Goal: Task Accomplishment & Management: Manage account settings

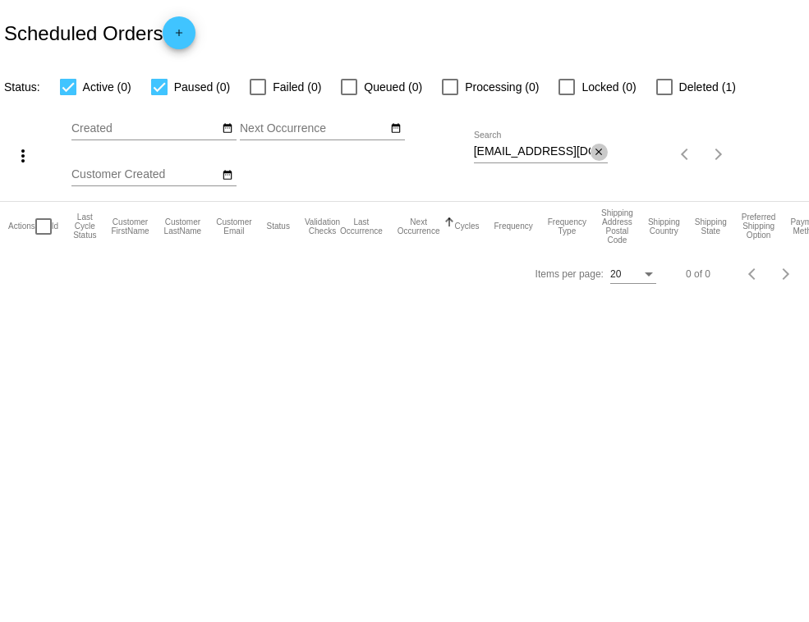
click at [598, 152] on mat-icon "close" at bounding box center [598, 152] width 11 height 13
click at [164, 89] on div at bounding box center [159, 87] width 16 height 16
click at [159, 95] on input "Paused (0)" at bounding box center [158, 95] width 1 height 1
checkbox input "false"
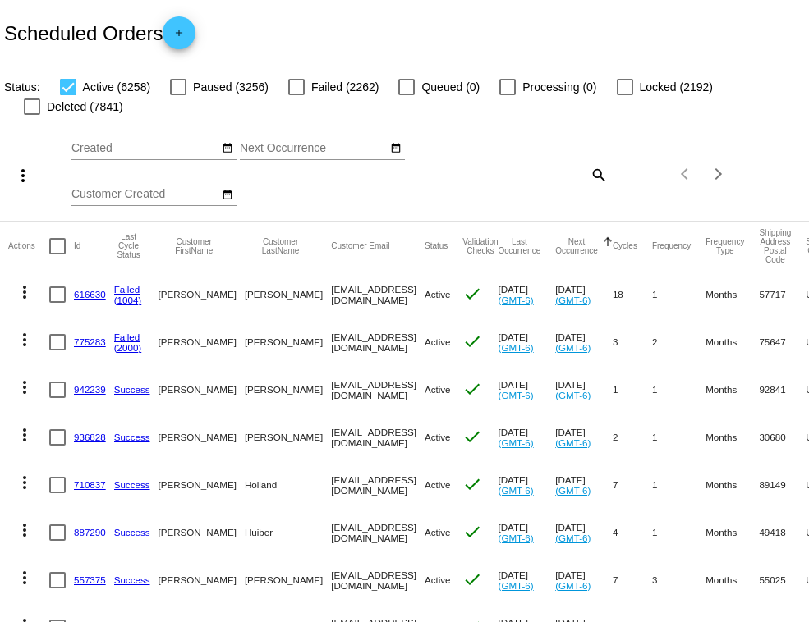
click at [592, 176] on mat-icon "search" at bounding box center [598, 174] width 20 height 25
click at [592, 171] on input "Search" at bounding box center [541, 171] width 134 height 13
paste input "[EMAIL_ADDRESS][DOMAIN_NAME]"
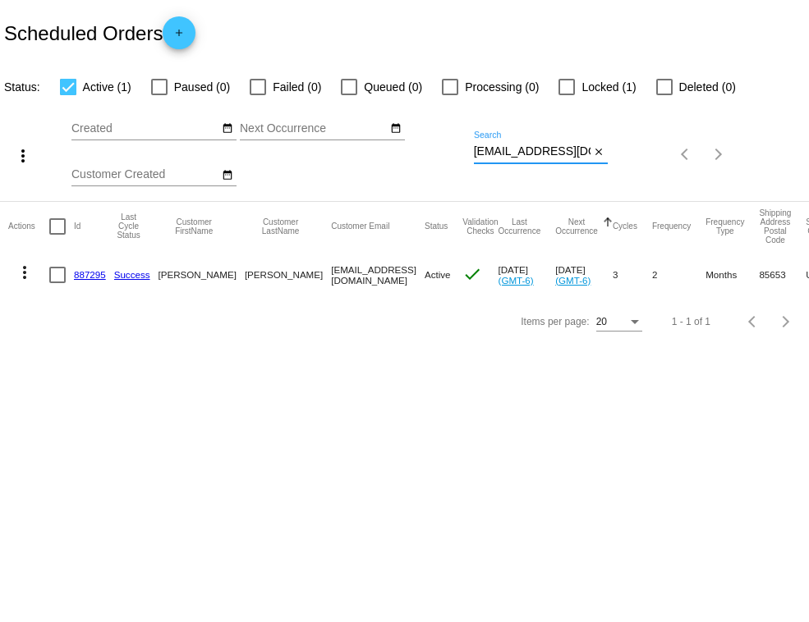
type input "[EMAIL_ADDRESS][DOMAIN_NAME]"
click at [75, 274] on link "887295" at bounding box center [90, 274] width 32 height 11
click at [53, 273] on div at bounding box center [57, 275] width 16 height 16
click at [57, 283] on input "checkbox" at bounding box center [57, 283] width 1 height 1
checkbox input "true"
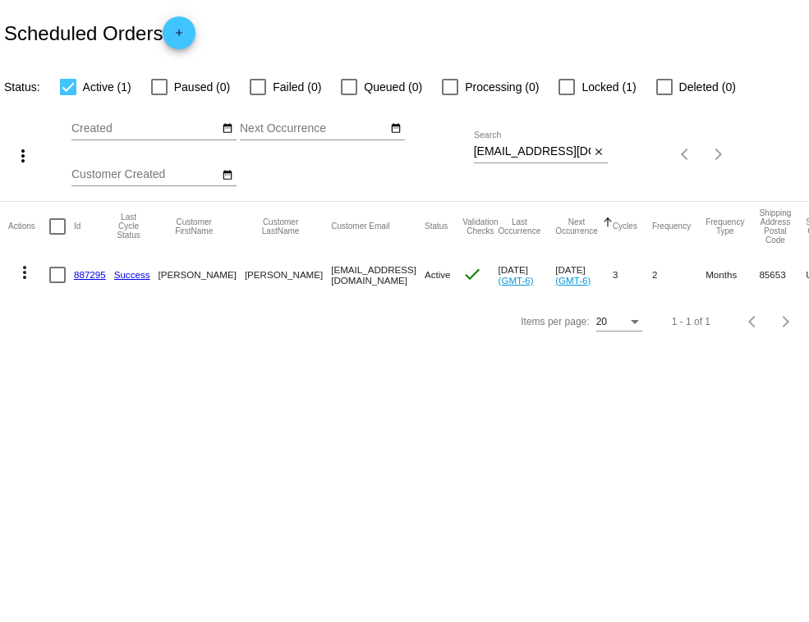
checkbox input "true"
click at [665, 85] on div at bounding box center [664, 87] width 16 height 16
click at [664, 95] on input "Deleted (0)" at bounding box center [663, 95] width 1 height 1
checkbox input "true"
click at [665, 85] on app-dashboard-scheduled-orders "Scheduled Orders add Status: Active (1) Paused (0) Failed (0) Queued (0) Proces…" at bounding box center [404, 172] width 809 height 345
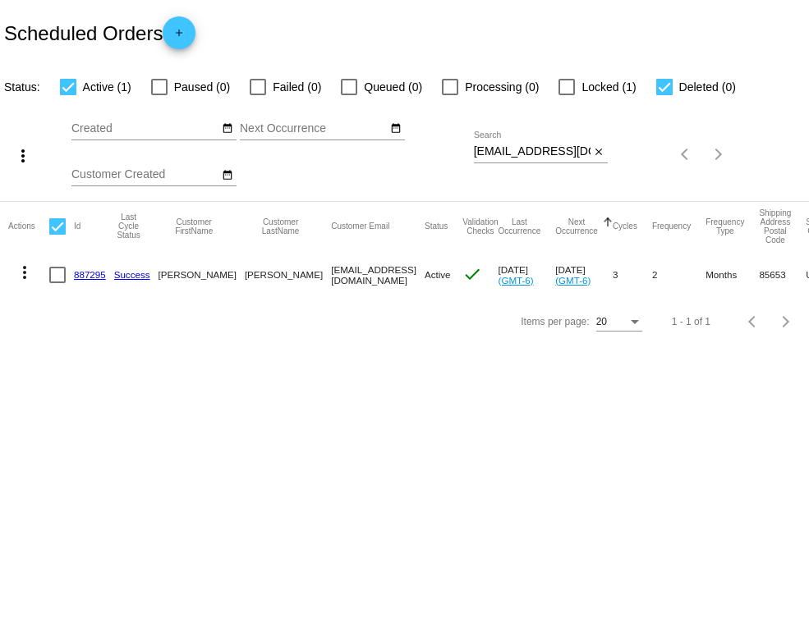
click at [27, 274] on mat-icon "more_vert" at bounding box center [25, 273] width 20 height 20
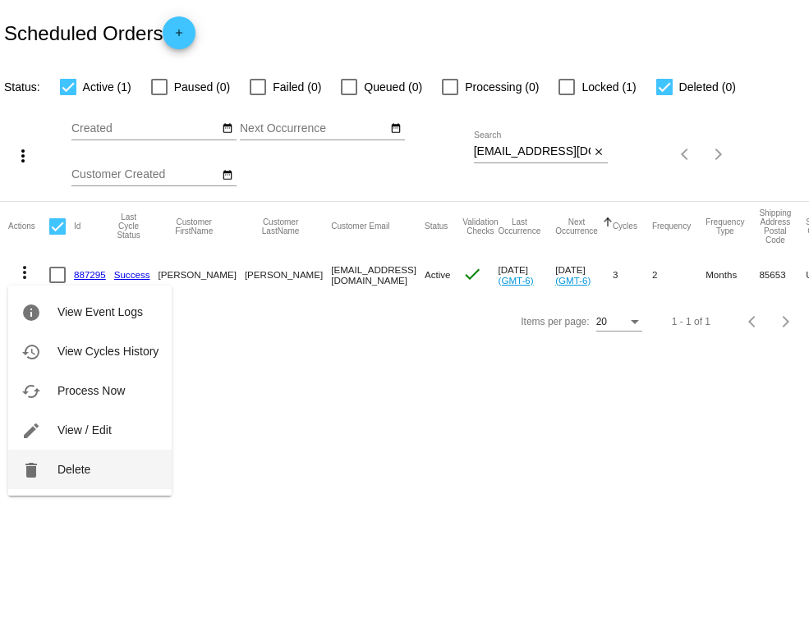
click at [76, 467] on span "Delete" at bounding box center [73, 469] width 33 height 13
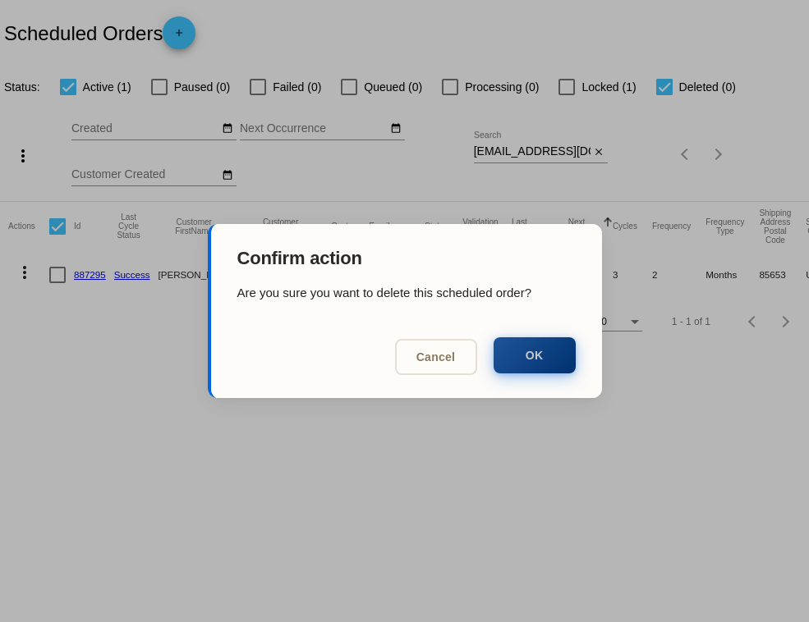
click at [512, 355] on button "OK" at bounding box center [535, 355] width 82 height 36
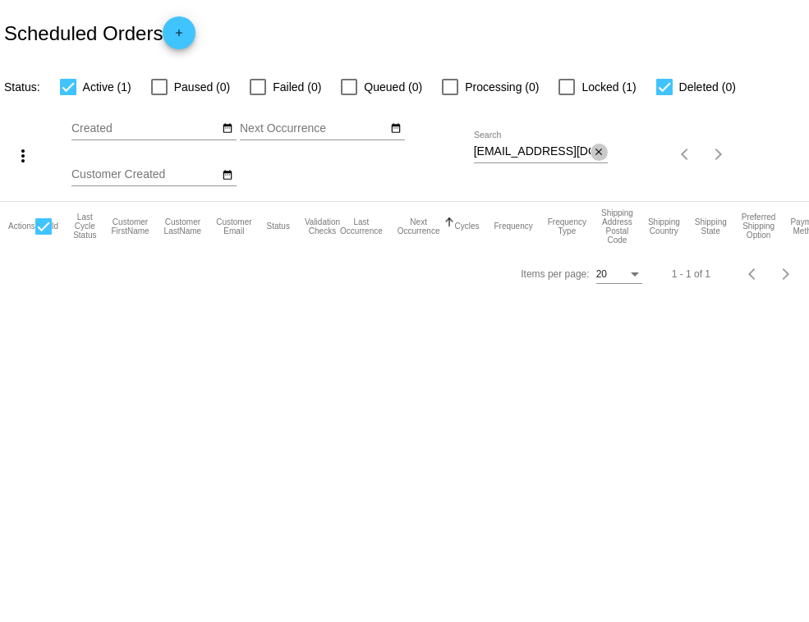
click at [599, 154] on mat-icon "close" at bounding box center [598, 152] width 11 height 13
